Goal: Task Accomplishment & Management: Manage account settings

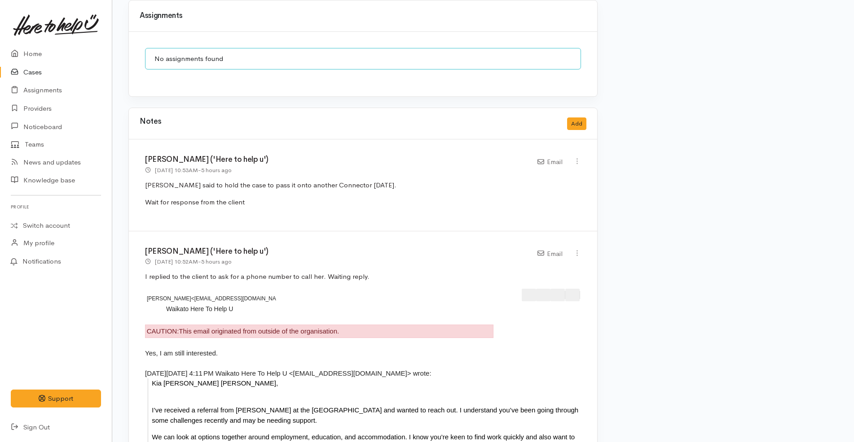
scroll to position [905, 0]
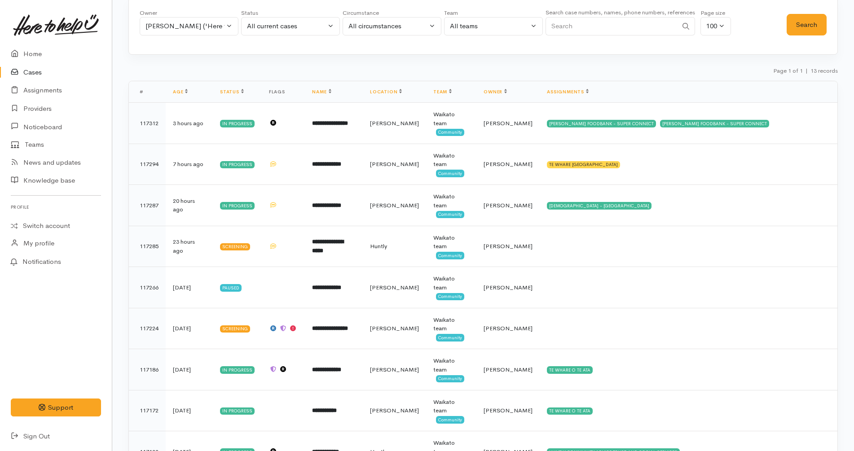
scroll to position [51, 0]
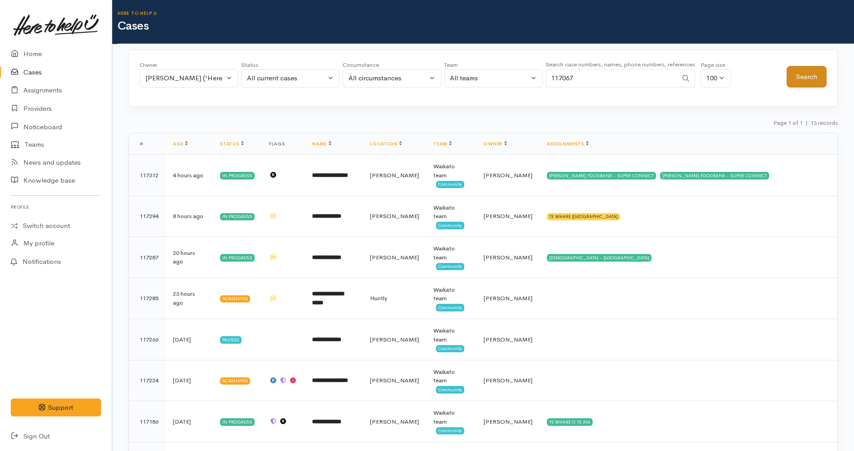
type input "117067"
click at [800, 77] on button "Search" at bounding box center [806, 77] width 40 height 22
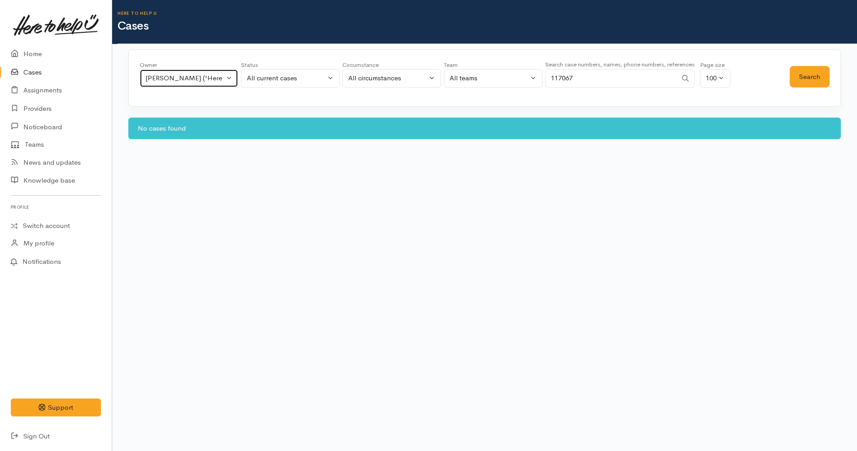
click at [195, 82] on div "[PERSON_NAME] ('Here to help u')" at bounding box center [184, 78] width 79 height 10
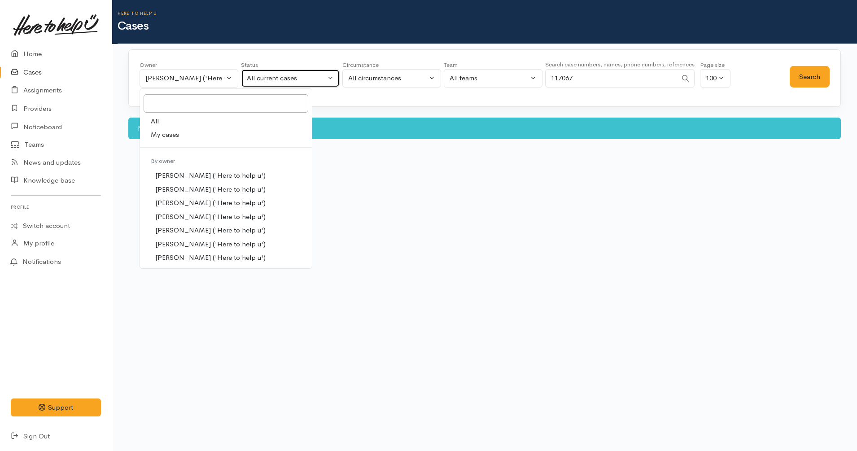
click at [298, 76] on div "All current cases" at bounding box center [286, 78] width 79 height 10
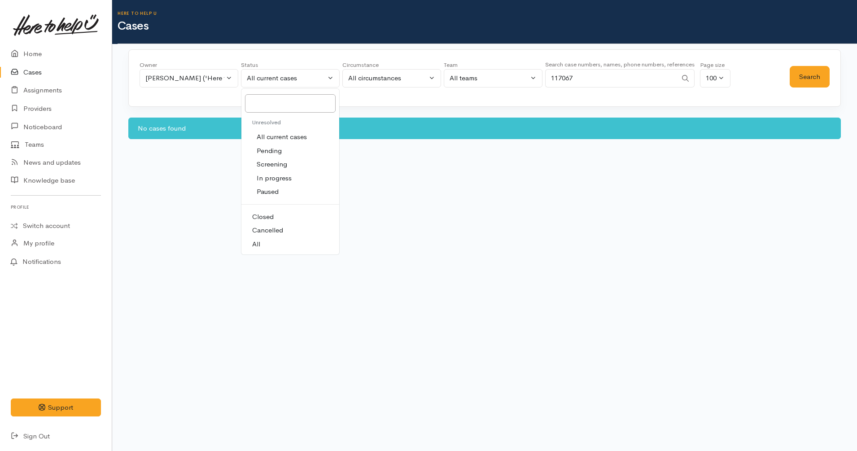
click at [285, 245] on link "All" at bounding box center [290, 244] width 98 height 14
select select "All"
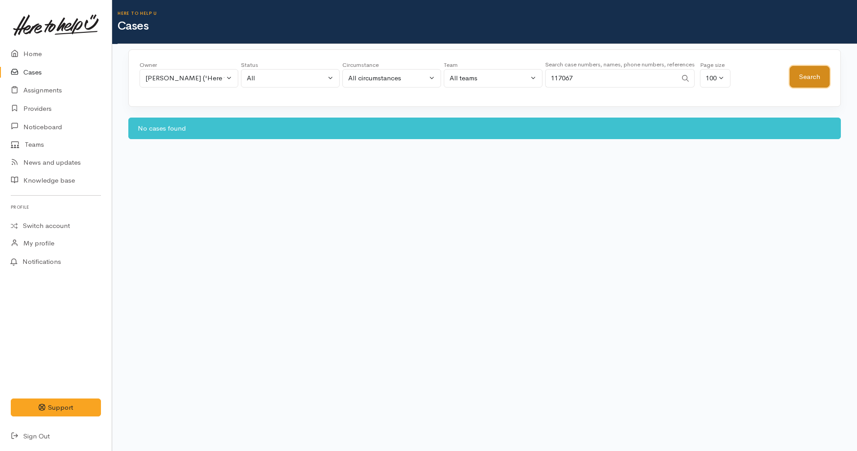
click at [810, 72] on button "Search" at bounding box center [810, 77] width 40 height 22
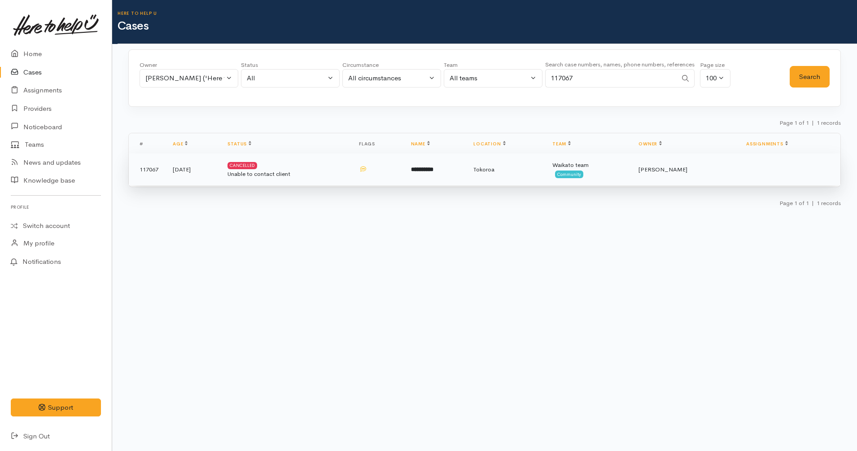
click at [385, 172] on td at bounding box center [378, 169] width 52 height 32
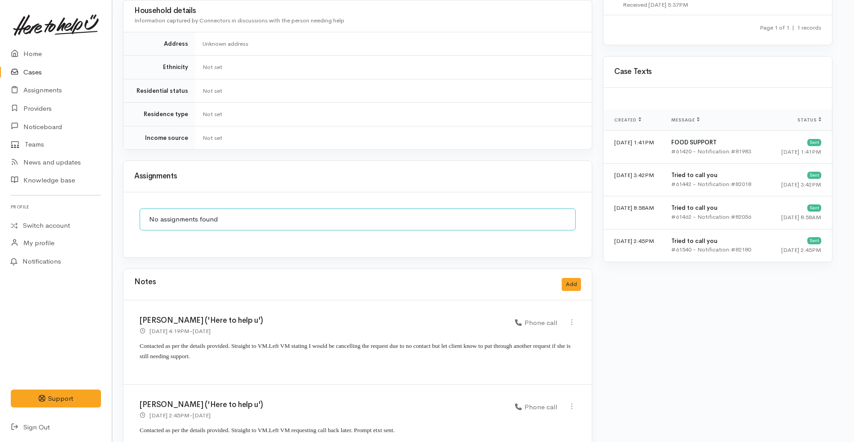
scroll to position [723, 5]
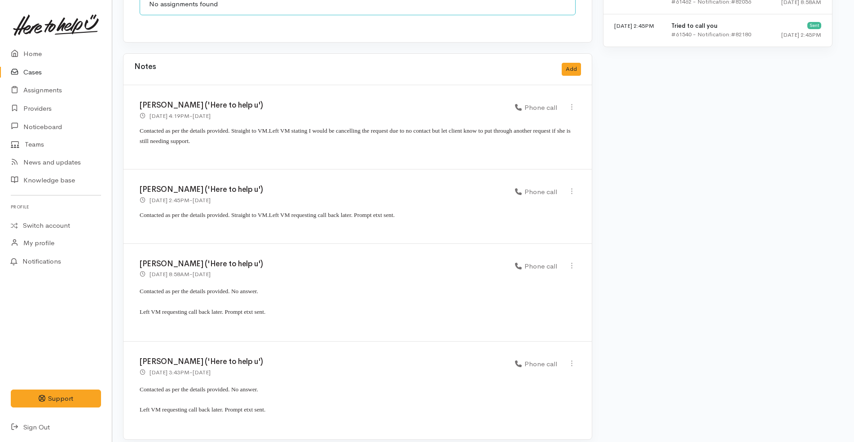
click at [324, 394] on p "Contacted as per the details provided. No answer." at bounding box center [358, 393] width 436 height 21
click at [316, 406] on p "Left VM requesting call back later. Prompt etxt sent." at bounding box center [358, 413] width 436 height 21
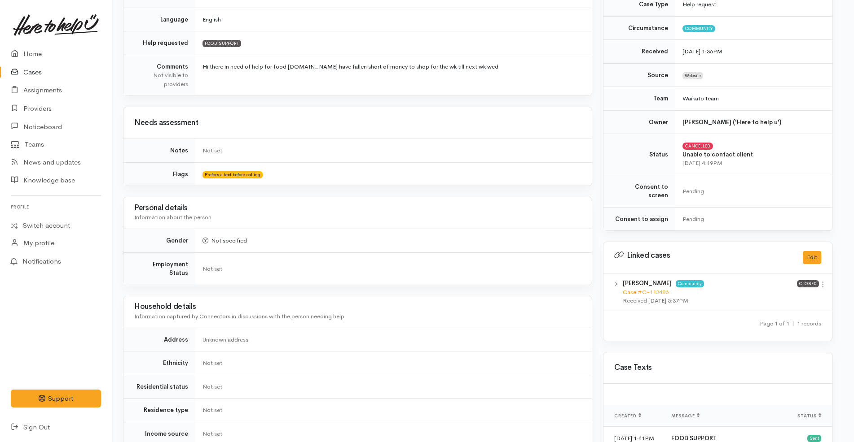
scroll to position [0, 5]
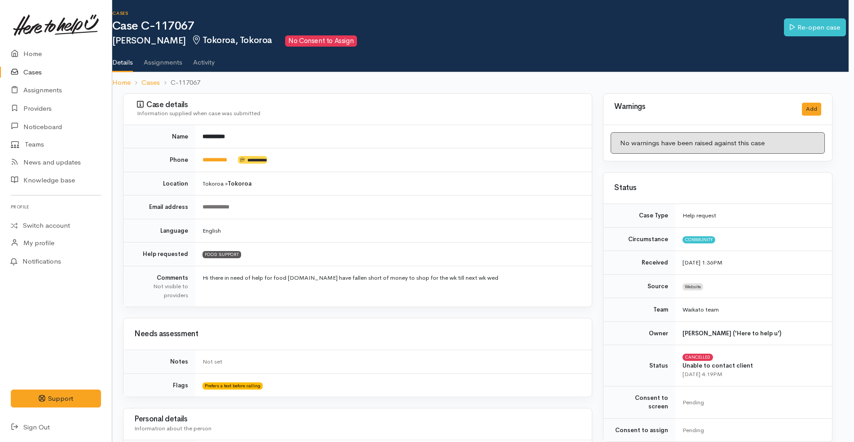
click at [44, 71] on link "Cases" at bounding box center [56, 72] width 112 height 18
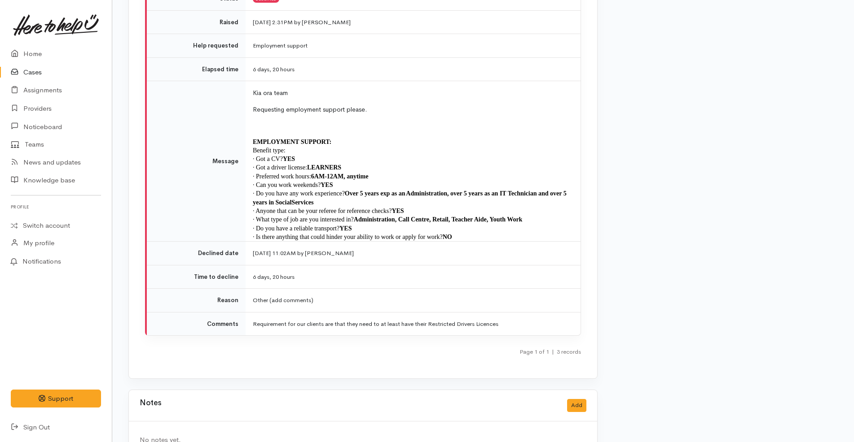
scroll to position [1604, 0]
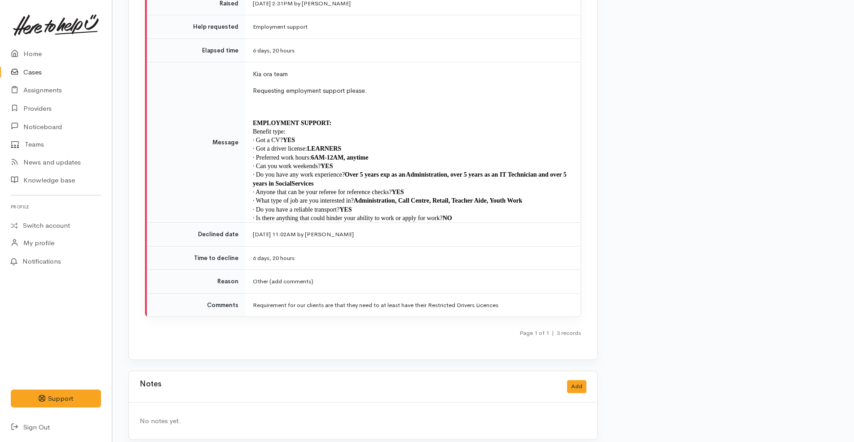
click at [467, 214] on p "· Is there anything that could hinder your ability to work or apply for work? NO" at bounding box center [411, 218] width 317 height 9
click at [362, 206] on p "· Do you have a reliable transport?  YES" at bounding box center [411, 210] width 317 height 9
click at [391, 119] on p "EMPLOYMENT SUPPORT:" at bounding box center [411, 123] width 317 height 9
click at [474, 214] on p "· Is there anything that could hinder your ability to work or apply for work? NO" at bounding box center [411, 218] width 317 height 9
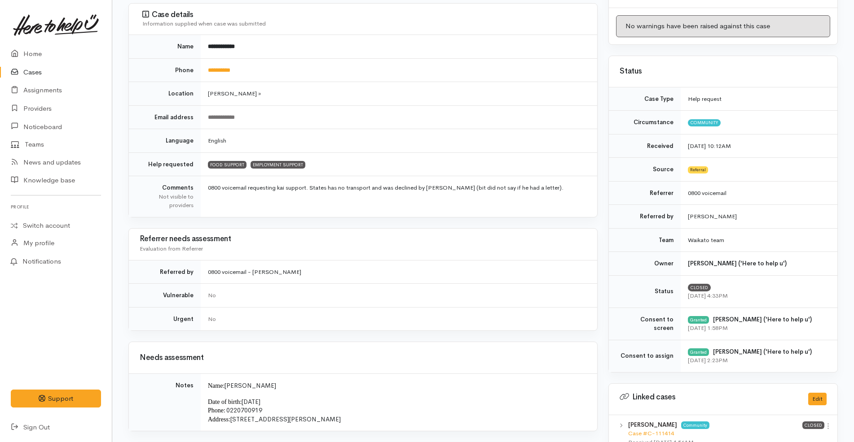
scroll to position [0, 0]
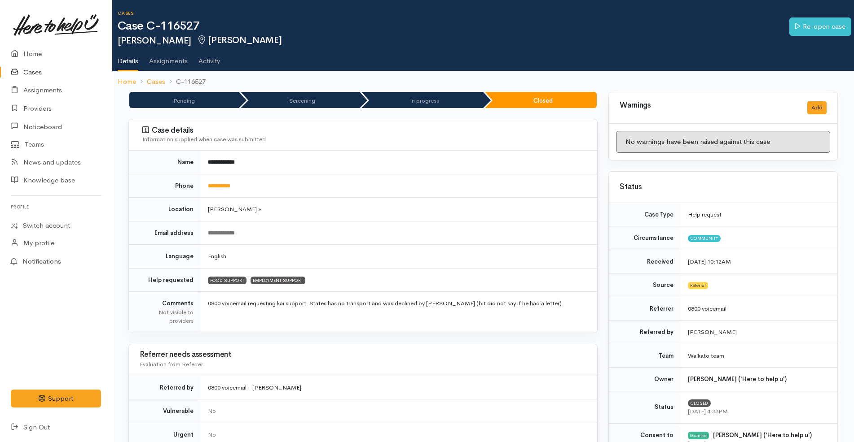
click at [43, 72] on link "Cases" at bounding box center [56, 72] width 112 height 18
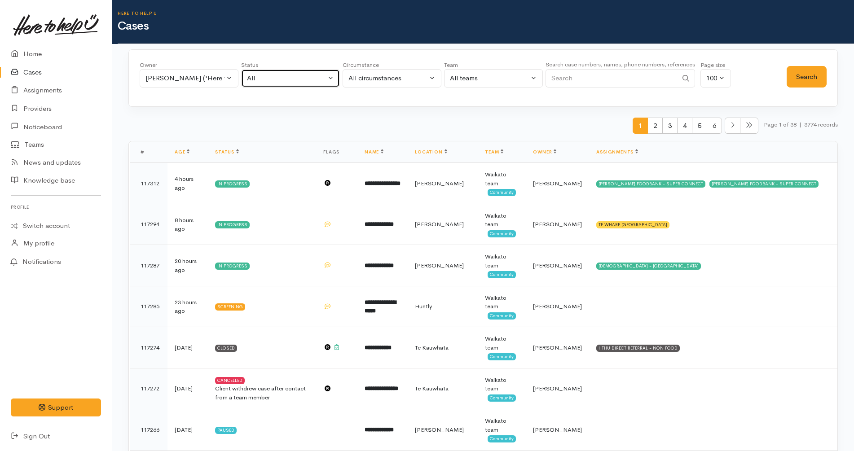
click at [245, 81] on button "All" at bounding box center [290, 78] width 99 height 18
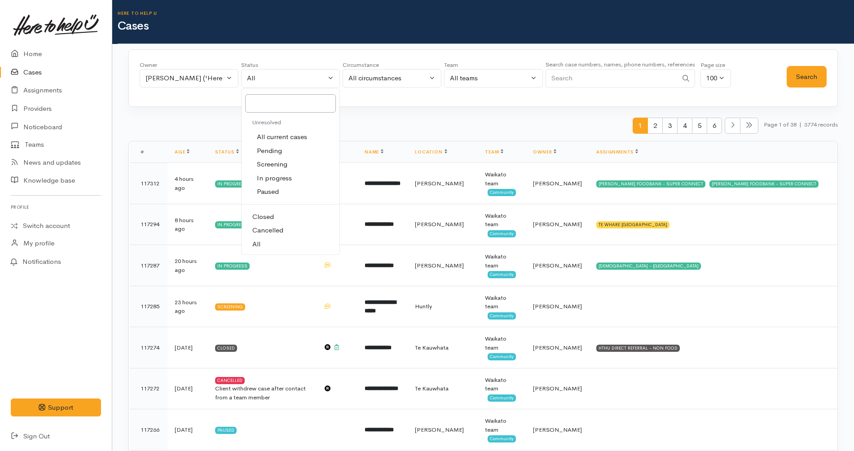
click at [278, 135] on span "All current cases" at bounding box center [282, 137] width 50 height 10
select select "Unresolved"
click at [811, 68] on button "Search" at bounding box center [806, 77] width 40 height 22
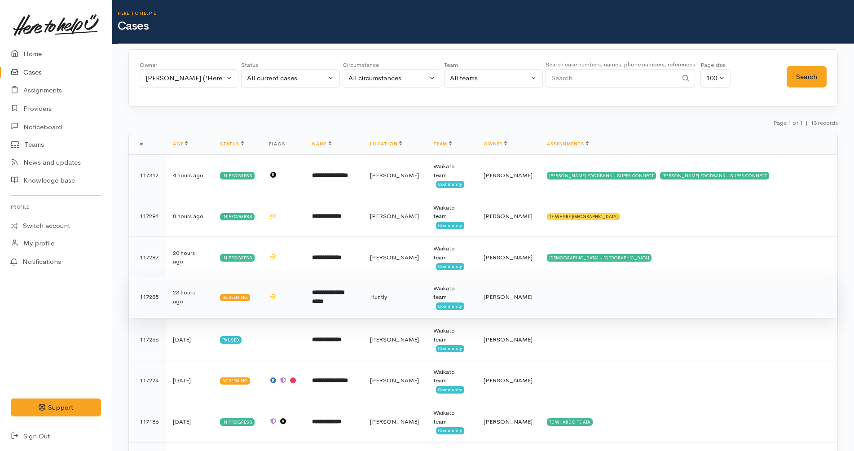
click at [335, 289] on b "**********" at bounding box center [327, 296] width 31 height 15
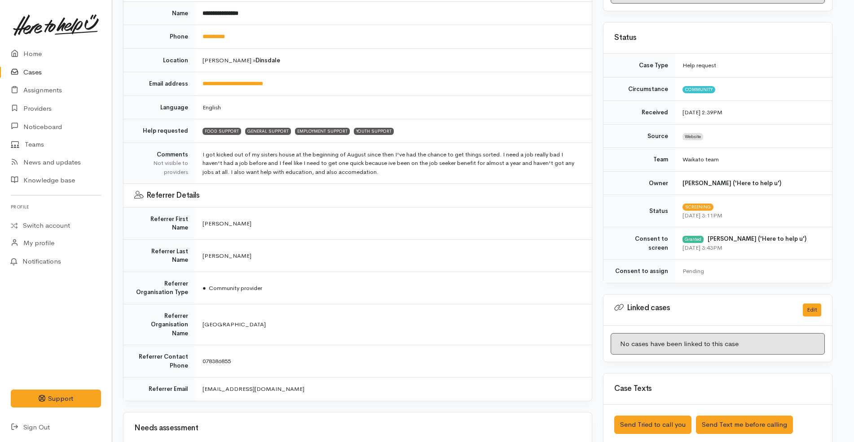
scroll to position [0, 5]
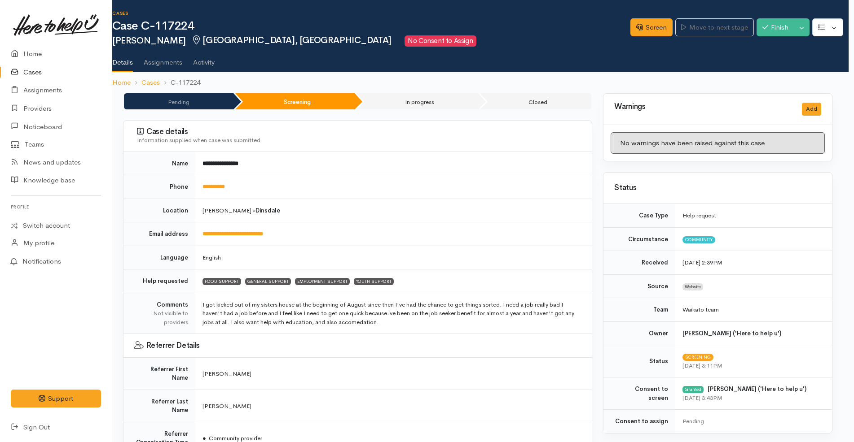
click at [53, 71] on link "Cases" at bounding box center [56, 72] width 112 height 18
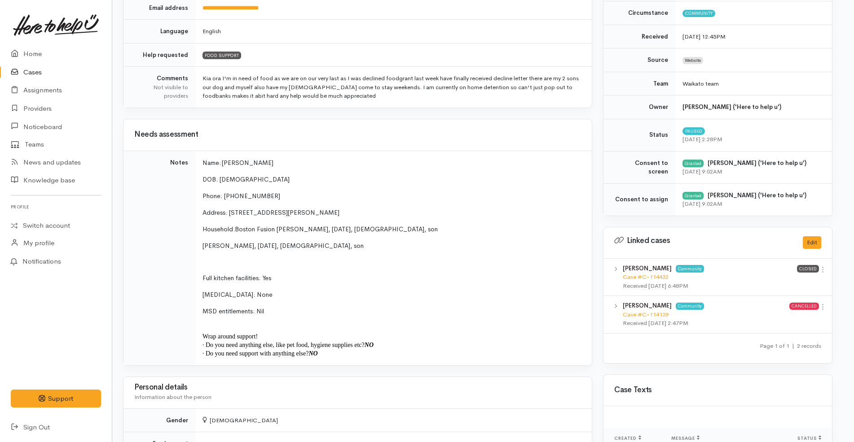
scroll to position [0, 5]
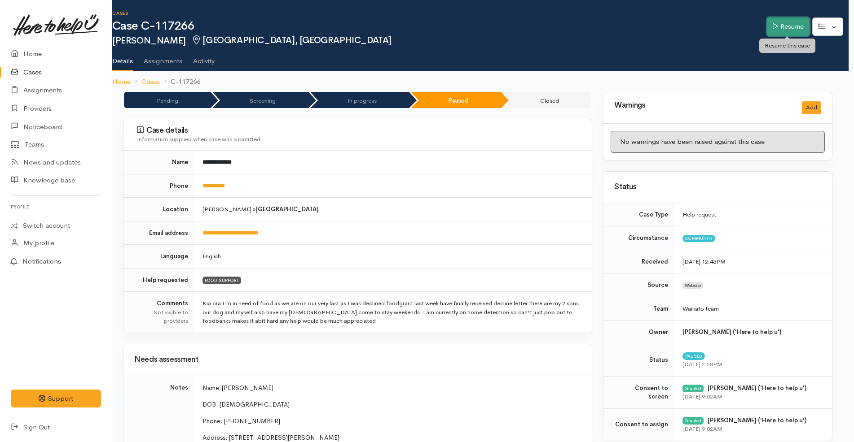
click at [780, 27] on link "Resume" at bounding box center [787, 27] width 43 height 18
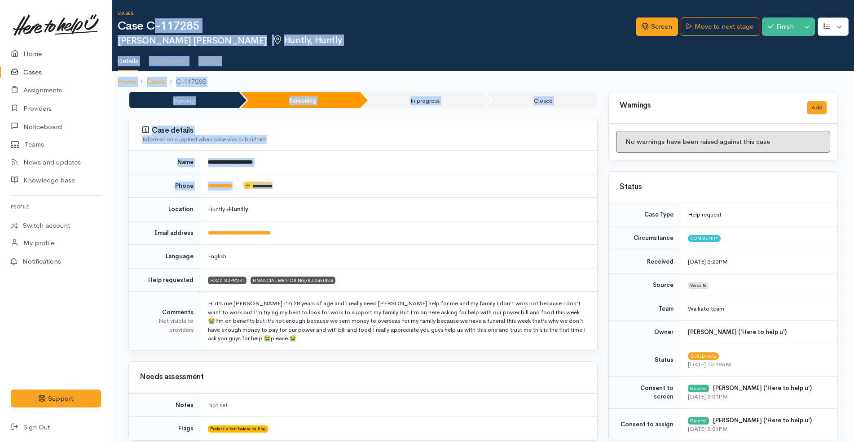
drag, startPoint x: 0, startPoint y: 0, endPoint x: 156, endPoint y: 25, distance: 158.1
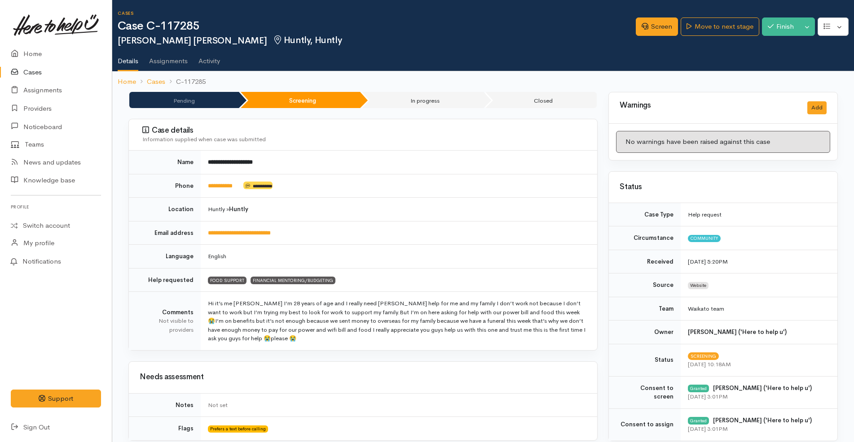
click at [355, 206] on td "Huntly » Huntly" at bounding box center [399, 210] width 396 height 24
click at [654, 29] on link "Screen" at bounding box center [656, 27] width 42 height 18
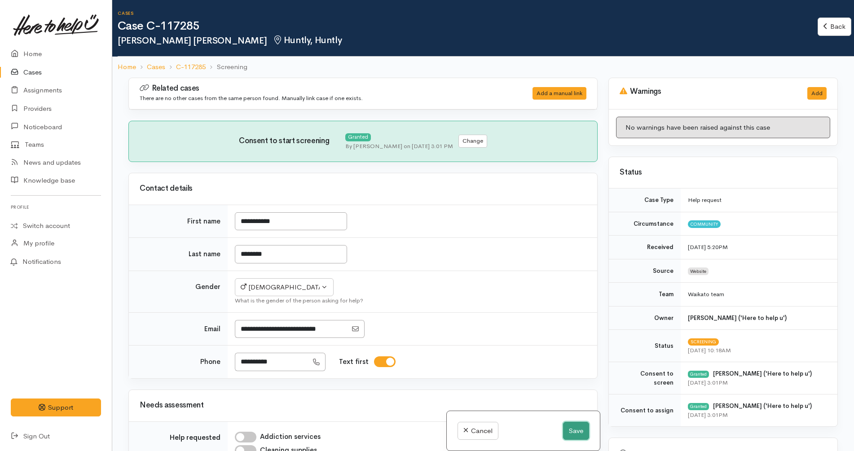
click at [569, 428] on button "Save" at bounding box center [576, 431] width 26 height 18
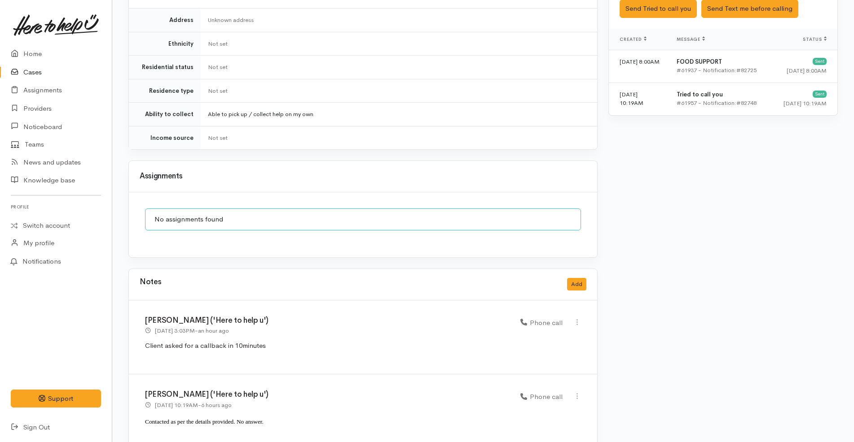
scroll to position [614, 0]
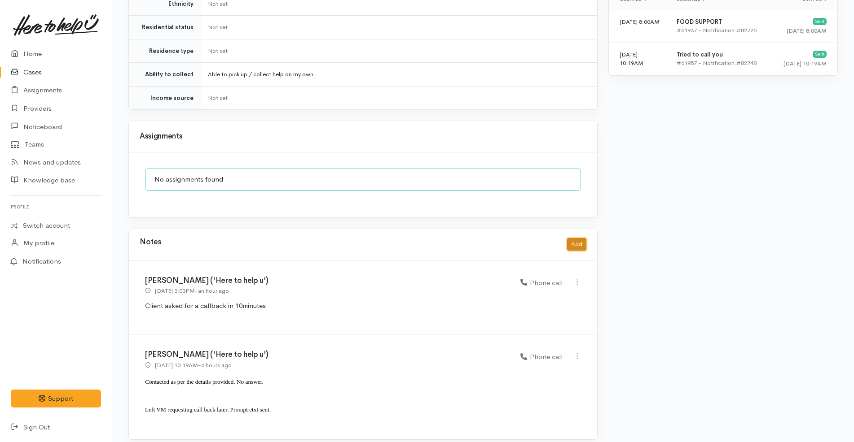
click at [584, 239] on button "Add" at bounding box center [576, 244] width 19 height 13
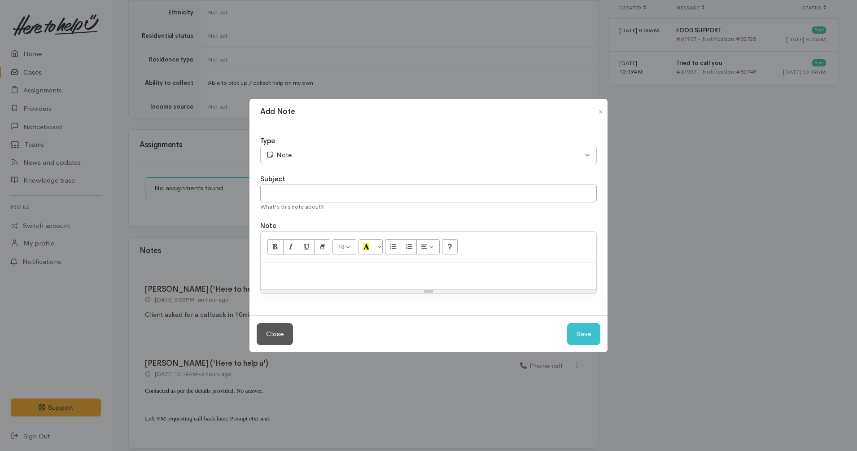
click at [466, 267] on div at bounding box center [429, 276] width 336 height 26
paste div
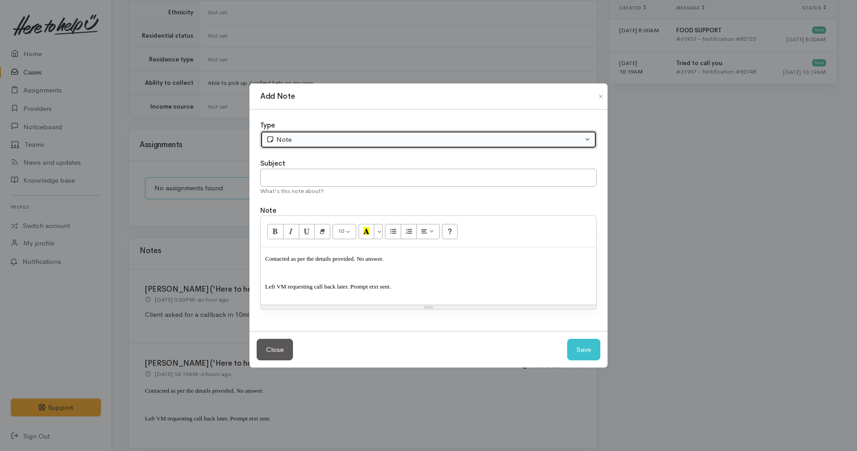
click at [325, 139] on div "Note" at bounding box center [424, 140] width 317 height 10
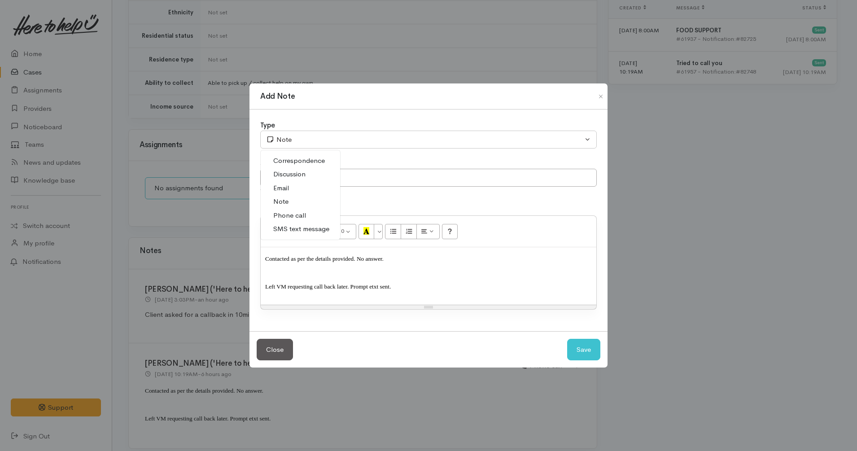
click at [300, 214] on span "Phone call" at bounding box center [289, 215] width 33 height 10
click at [342, 289] on span "Left VM requesting call back later. Prompt etxt sent." at bounding box center [328, 286] width 126 height 7
click at [589, 356] on button "Save" at bounding box center [583, 350] width 33 height 22
select select "1"
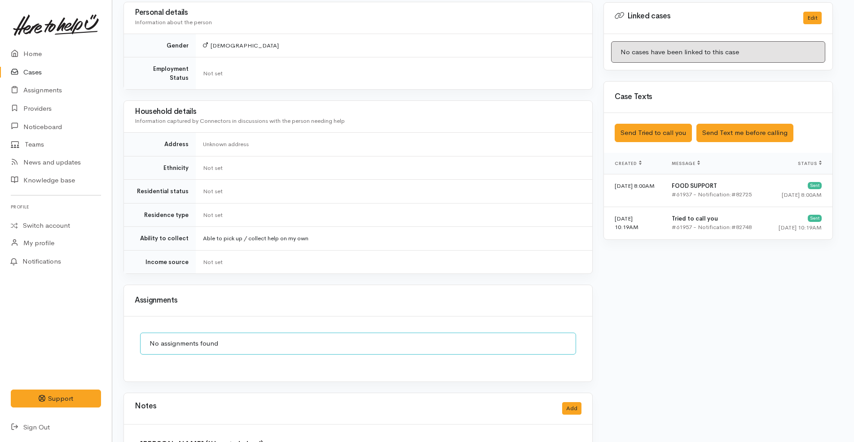
scroll to position [421, 3]
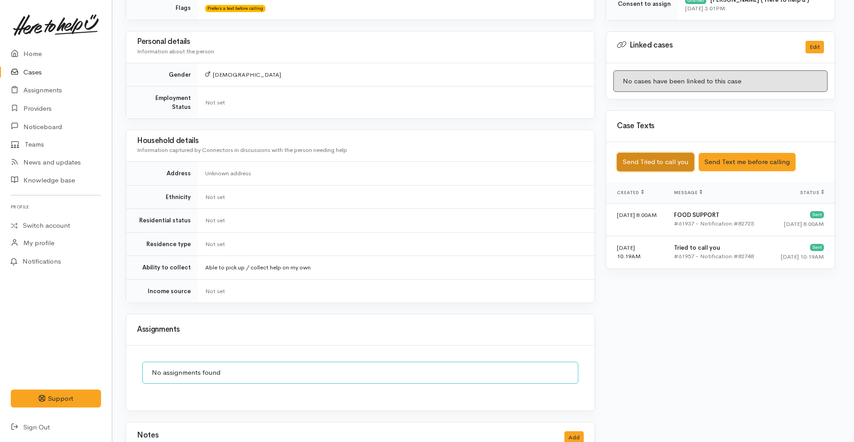
click at [675, 159] on button "Send Tried to call you" at bounding box center [655, 162] width 77 height 18
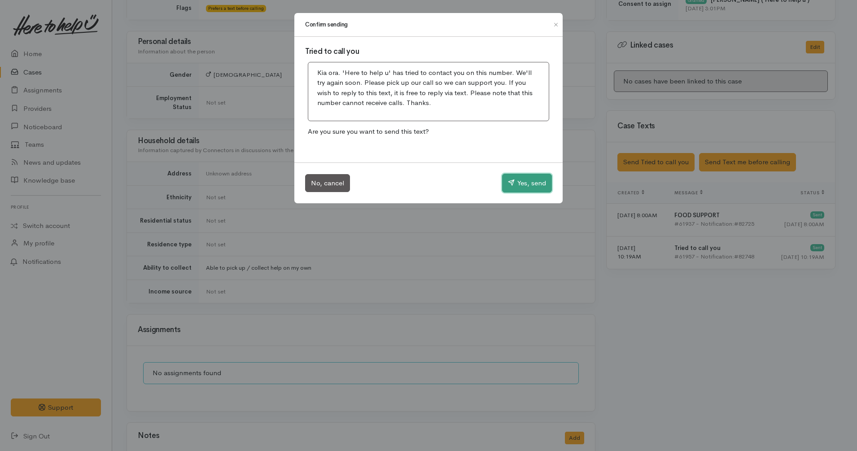
click at [522, 185] on button "Yes, send" at bounding box center [527, 183] width 50 height 19
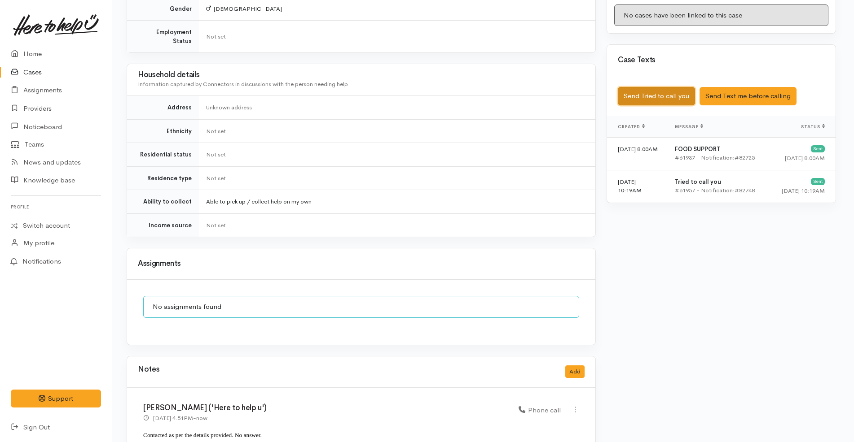
scroll to position [719, 2]
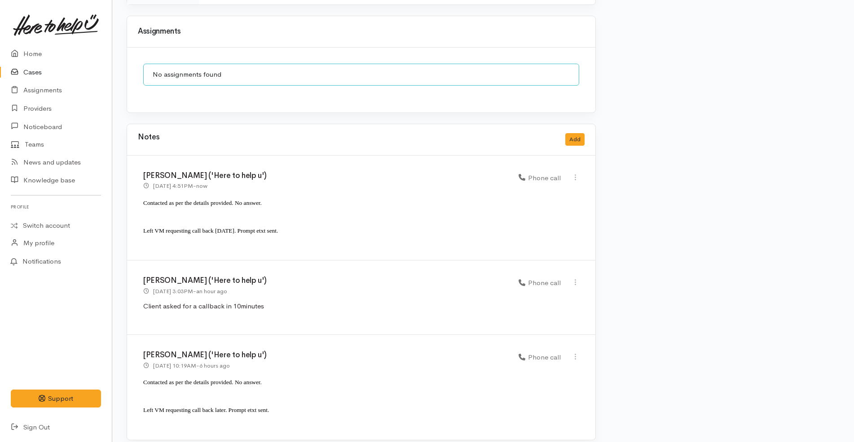
click at [42, 70] on link "Cases" at bounding box center [56, 72] width 112 height 18
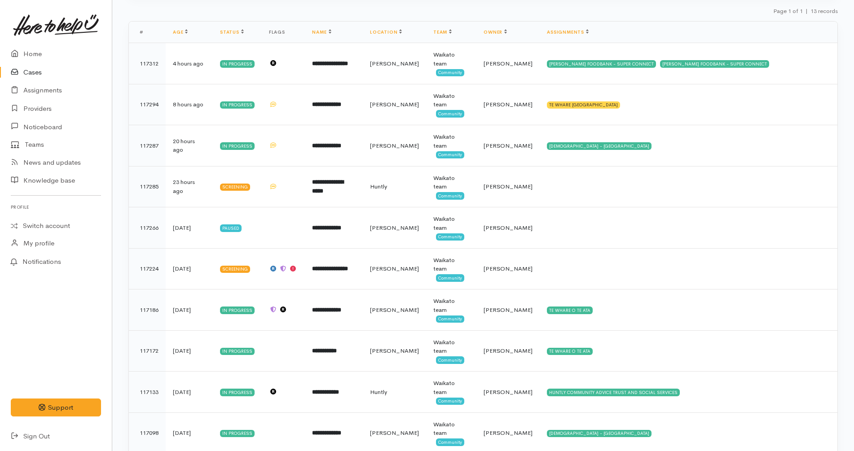
scroll to position [114, 0]
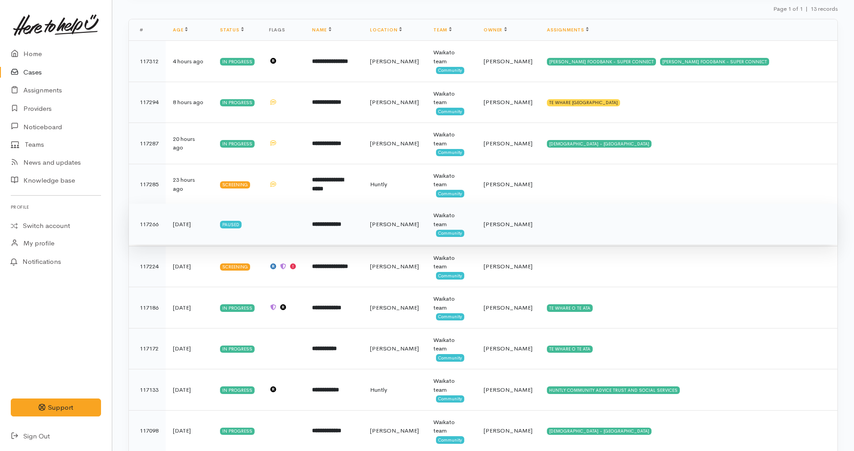
click at [341, 221] on b "**********" at bounding box center [326, 224] width 29 height 6
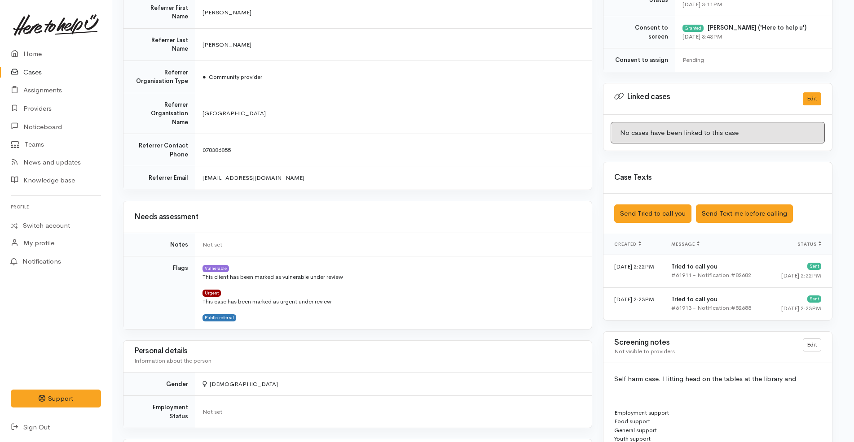
scroll to position [0, 5]
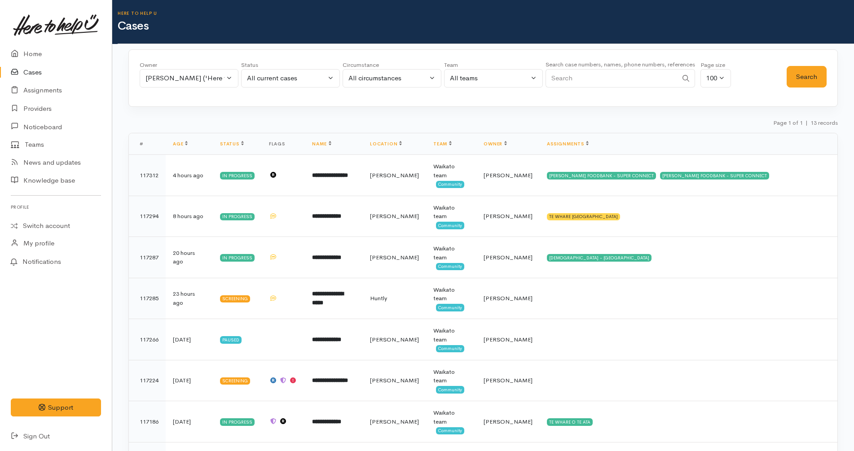
click at [33, 72] on link "Cases" at bounding box center [56, 72] width 112 height 18
